Goal: Transaction & Acquisition: Purchase product/service

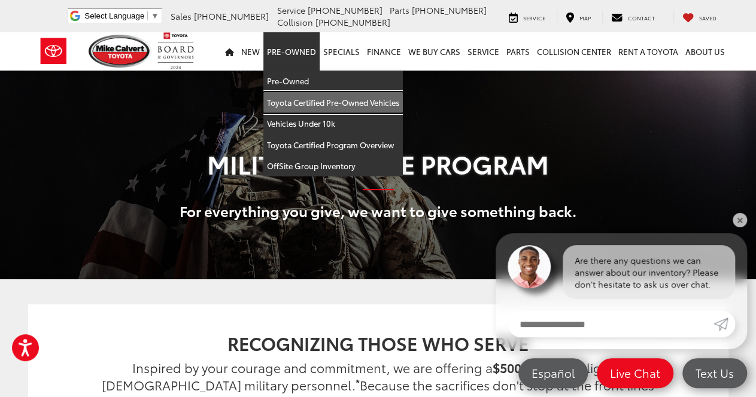
click at [310, 102] on link "Toyota Certified Pre-Owned Vehicles" at bounding box center [332, 103] width 139 height 22
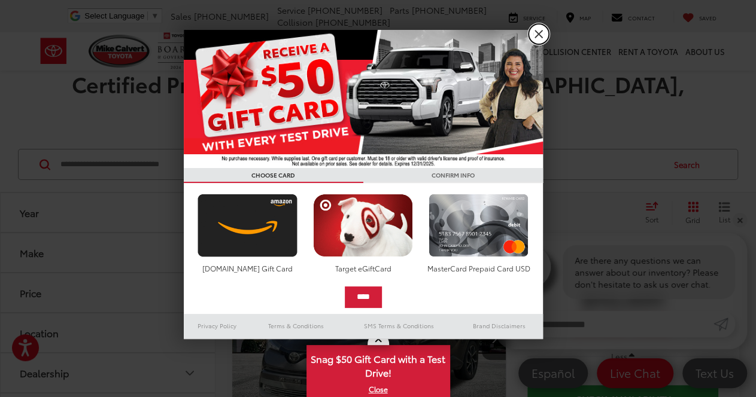
click at [538, 32] on link "X" at bounding box center [538, 34] width 20 height 20
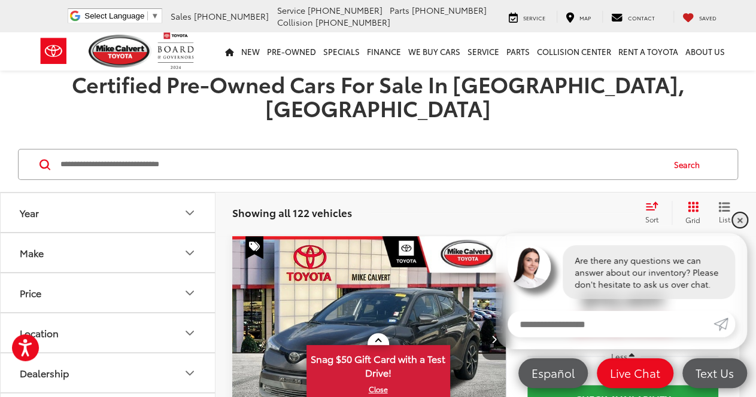
click at [737, 220] on link "✕" at bounding box center [739, 220] width 14 height 14
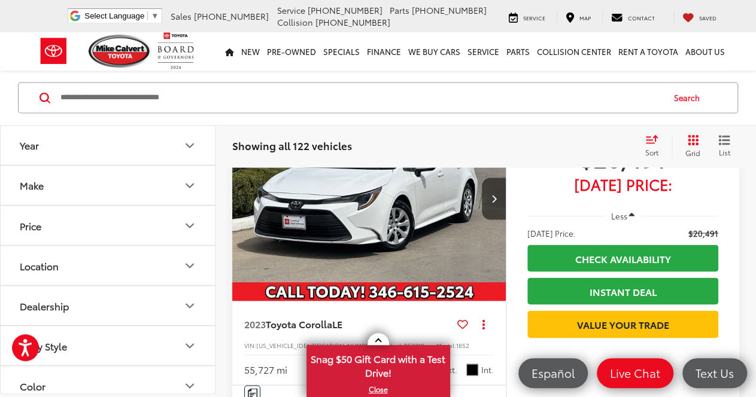
scroll to position [795, 0]
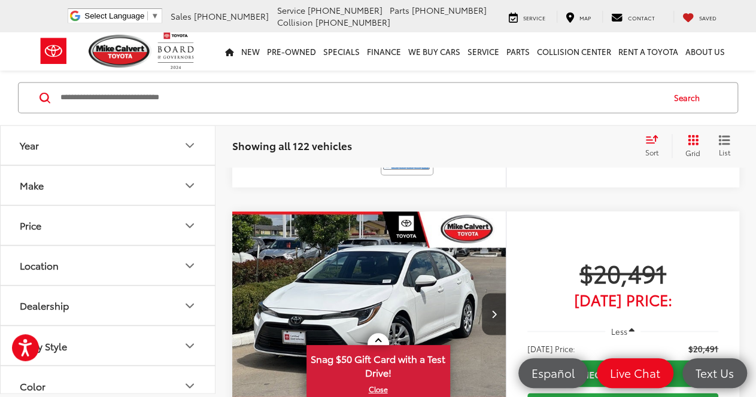
click at [187, 186] on icon "Make" at bounding box center [190, 186] width 14 height 14
click at [187, 187] on icon "Make" at bounding box center [190, 186] width 14 height 14
click at [187, 150] on icon "Year" at bounding box center [190, 146] width 14 height 14
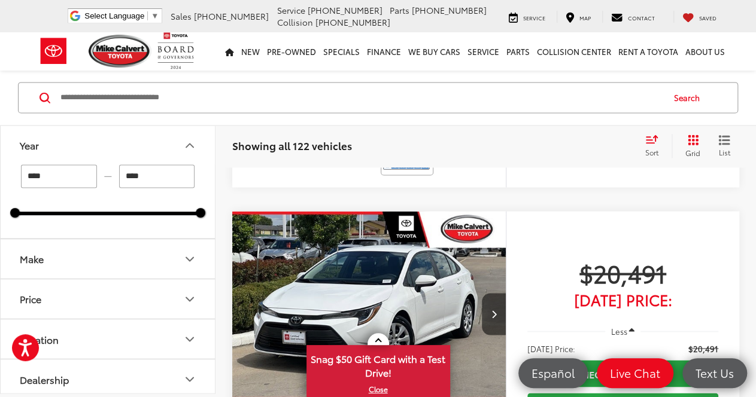
click at [187, 261] on icon "Make" at bounding box center [190, 260] width 14 height 14
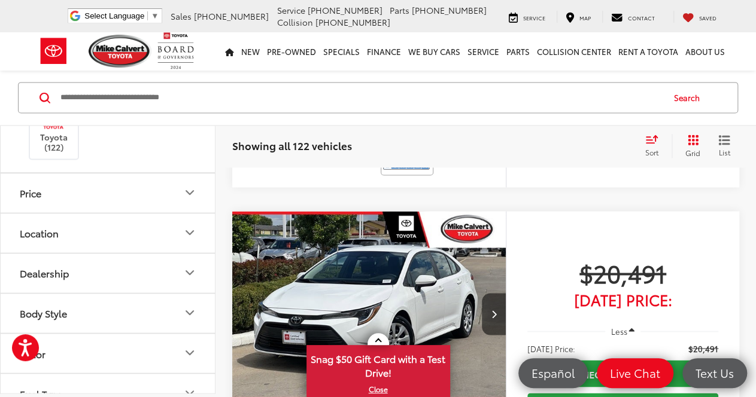
scroll to position [223, 0]
click at [202, 95] on input "Search by Make, Model, or Keyword" at bounding box center [360, 98] width 603 height 29
